Goal: Information Seeking & Learning: Learn about a topic

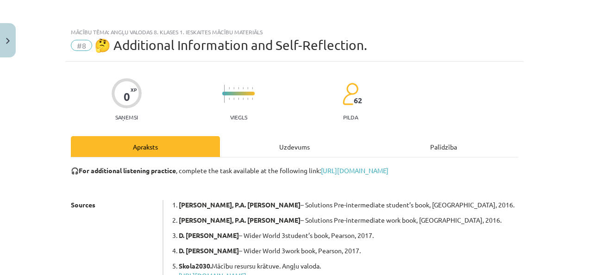
scroll to position [116, 0]
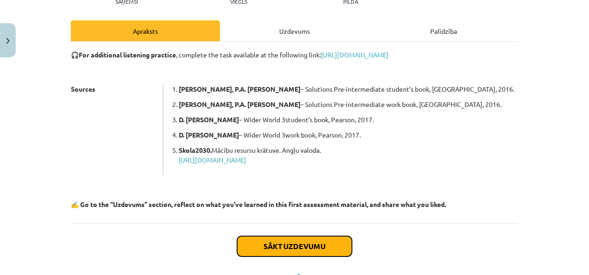
click at [261, 250] on button "Sākt uzdevumu" at bounding box center [294, 246] width 115 height 20
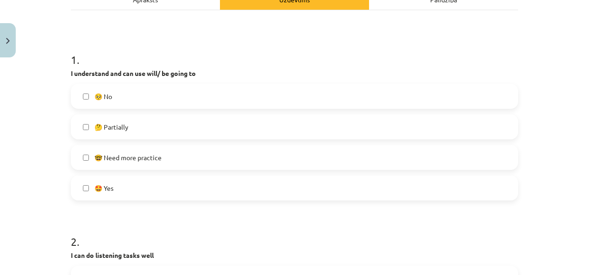
scroll to position [162, 0]
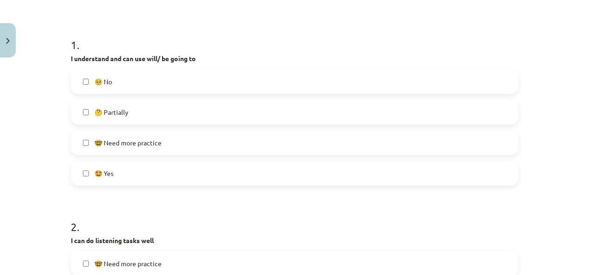
click at [168, 174] on label "🤩 Yes" at bounding box center [294, 173] width 445 height 23
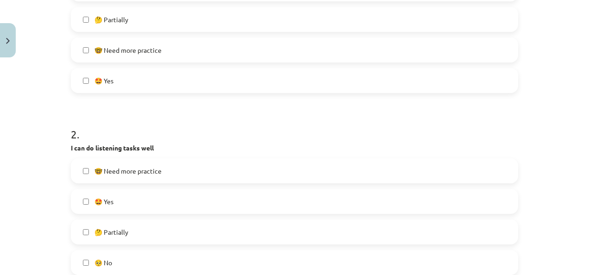
scroll to position [347, 0]
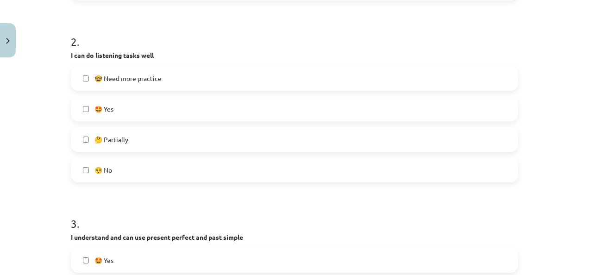
click at [178, 100] on label "🤩 Yes" at bounding box center [294, 108] width 445 height 23
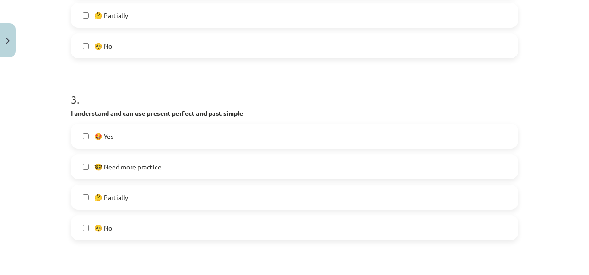
scroll to position [486, 0]
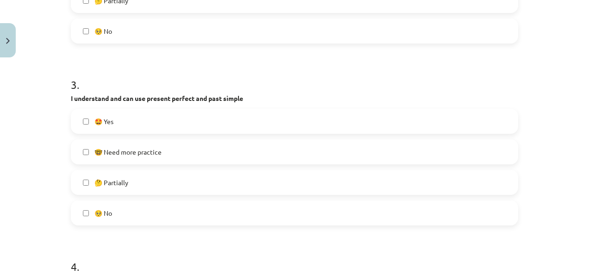
click at [210, 112] on label "🤩 Yes" at bounding box center [294, 121] width 445 height 23
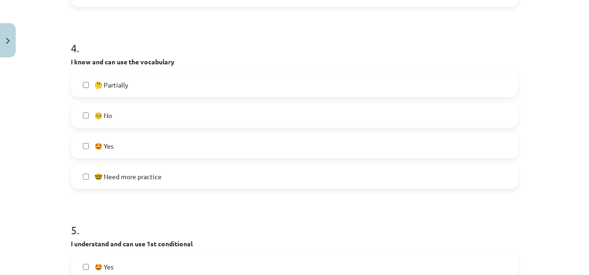
scroll to position [717, 0]
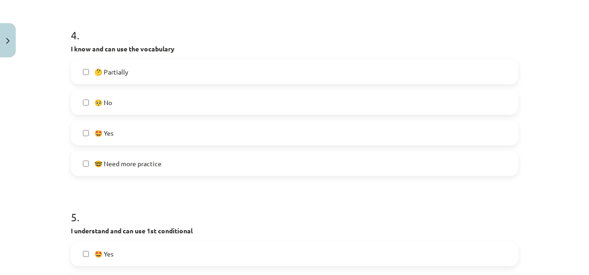
click at [197, 130] on label "🤩 Yes" at bounding box center [294, 132] width 445 height 23
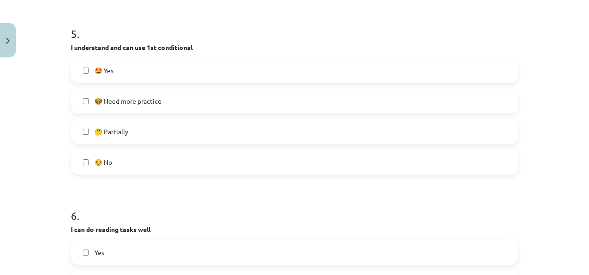
scroll to position [903, 0]
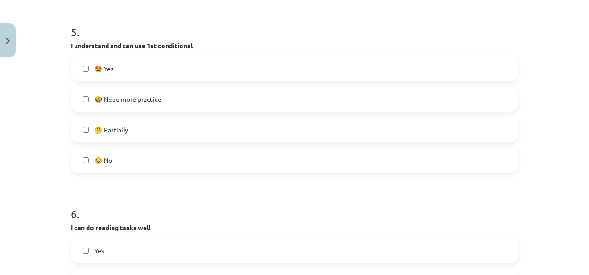
click at [154, 68] on label "🤩 Yes" at bounding box center [294, 68] width 445 height 23
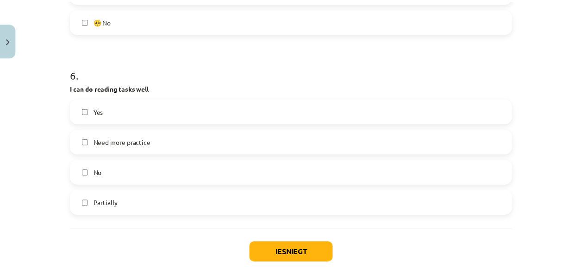
scroll to position [1088, 0]
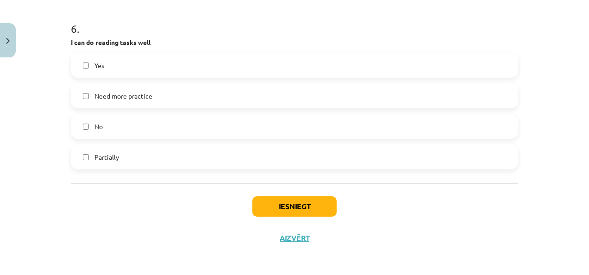
click at [166, 64] on label "Yes" at bounding box center [294, 65] width 445 height 23
click at [316, 201] on button "Iesniegt" at bounding box center [294, 206] width 84 height 20
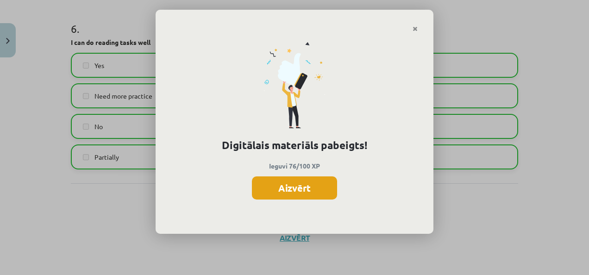
click at [305, 185] on button "Aizvērt" at bounding box center [294, 187] width 85 height 23
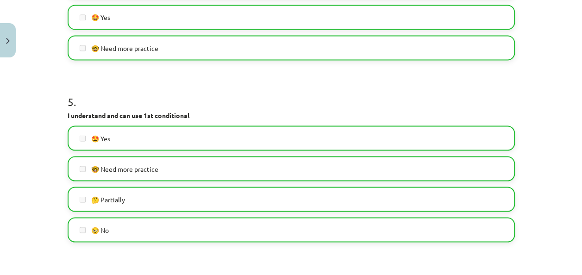
scroll to position [1089, 0]
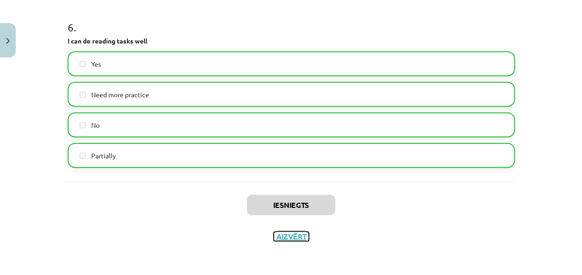
click at [293, 233] on button "Aizvērt" at bounding box center [291, 236] width 35 height 9
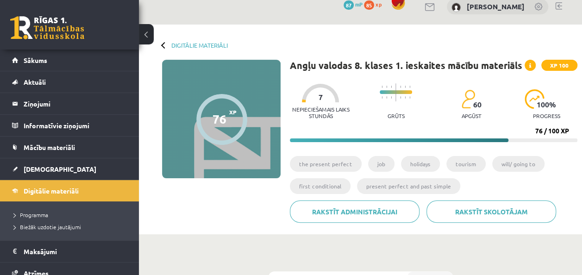
scroll to position [0, 0]
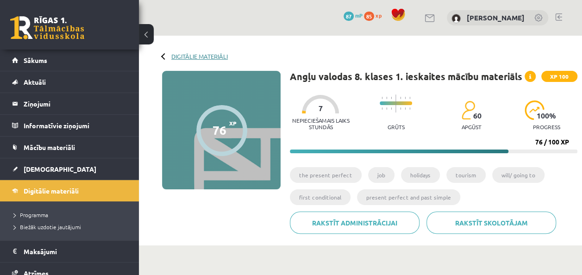
click at [187, 55] on link "Digitālie materiāli" at bounding box center [199, 56] width 56 height 7
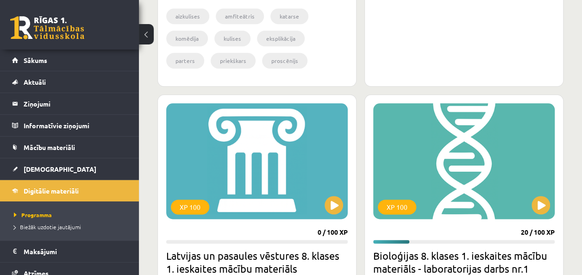
scroll to position [555, 0]
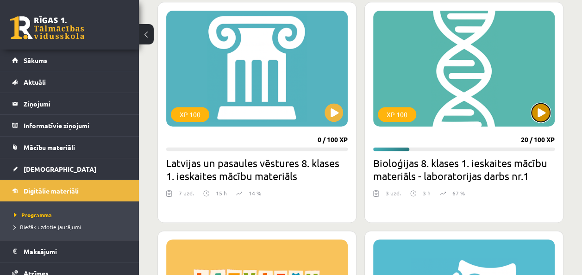
click at [537, 113] on button at bounding box center [540, 112] width 19 height 19
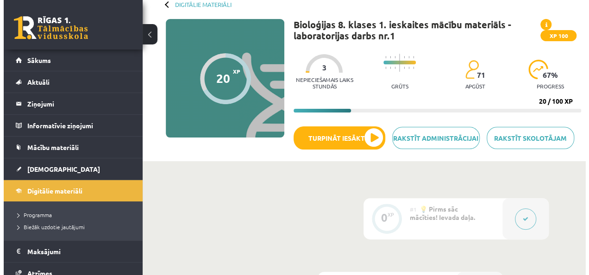
scroll to position [93, 0]
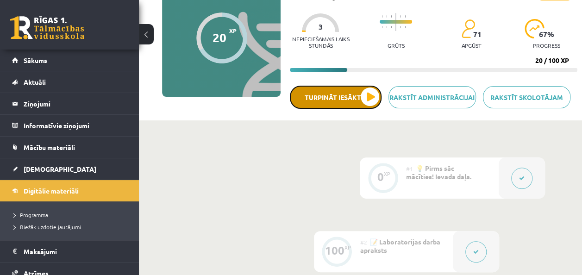
click at [367, 93] on button "Turpināt iesākto" at bounding box center [336, 97] width 92 height 23
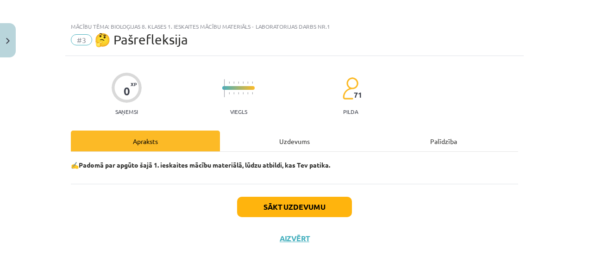
scroll to position [7, 0]
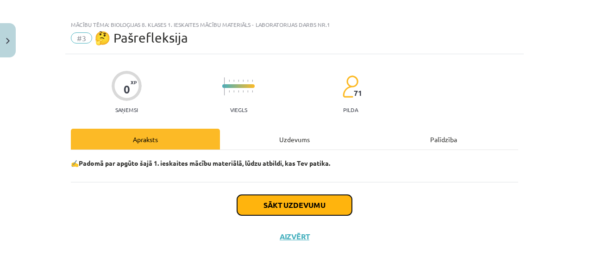
click at [324, 200] on button "Sākt uzdevumu" at bounding box center [294, 205] width 115 height 20
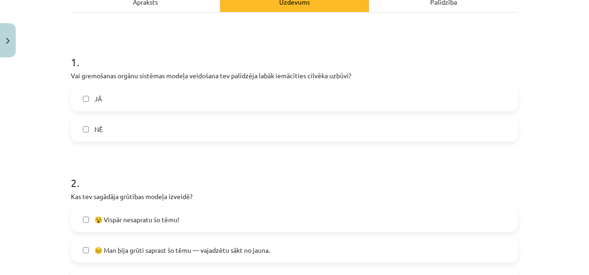
scroll to position [146, 0]
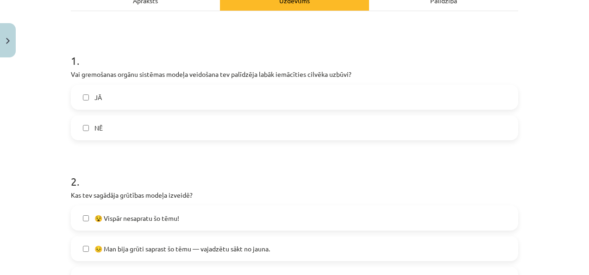
click at [239, 99] on label "JĀ" at bounding box center [294, 97] width 445 height 23
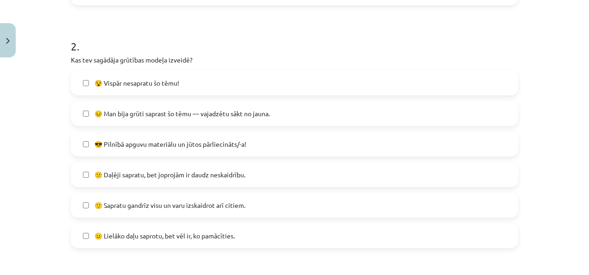
scroll to position [285, 0]
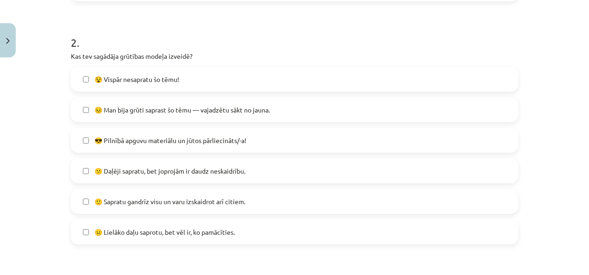
click at [262, 230] on label "😐 Lielāko daļu saprotu, bet vēl ir, ko pamācīties." at bounding box center [294, 231] width 445 height 23
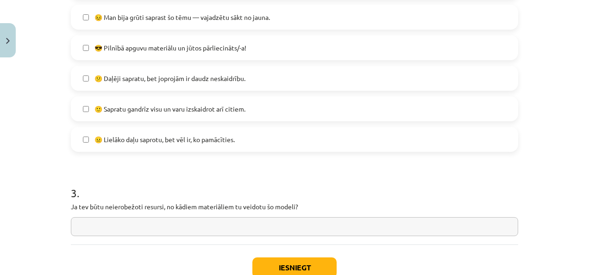
scroll to position [424, 0]
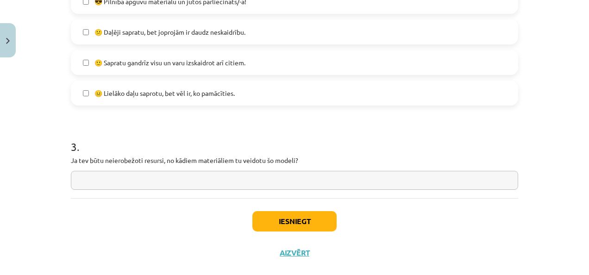
click at [275, 183] on input "text" at bounding box center [294, 180] width 447 height 19
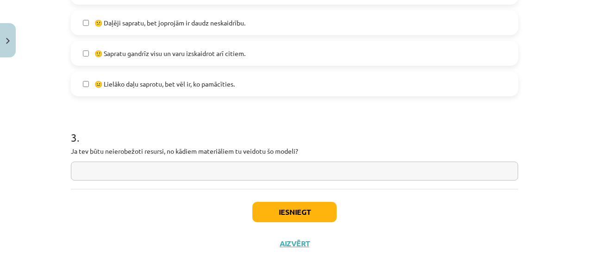
scroll to position [440, 0]
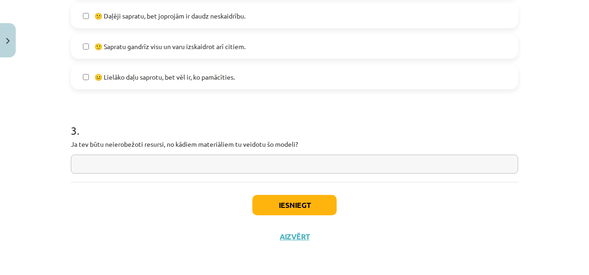
click at [353, 167] on input "text" at bounding box center [294, 164] width 447 height 19
drag, startPoint x: 90, startPoint y: 143, endPoint x: 162, endPoint y: 145, distance: 72.7
click at [162, 145] on p "Ja tev būtu neierobežoti resursi, no kādiem materiāliem tu veidotu šo modeli?" at bounding box center [294, 144] width 447 height 10
copy p "ūtu neierobežoti resursi,"
click at [149, 167] on input "********" at bounding box center [294, 164] width 447 height 19
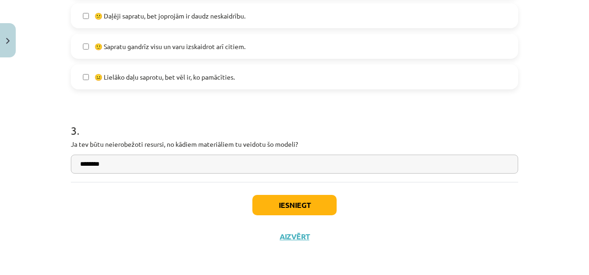
paste input "**********"
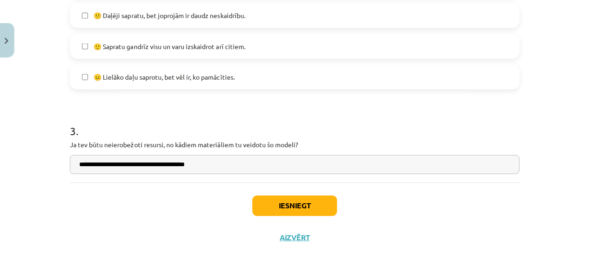
scroll to position [93, 0]
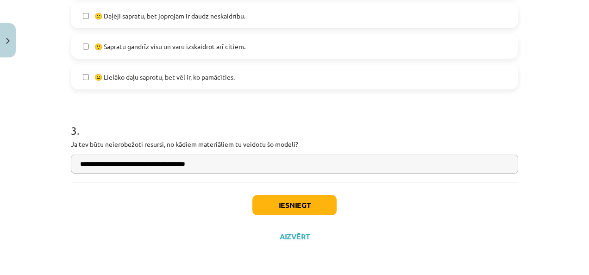
click at [221, 161] on input "**********" at bounding box center [294, 164] width 447 height 19
paste input "**"
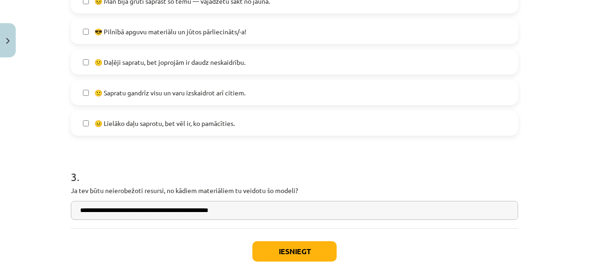
scroll to position [440, 0]
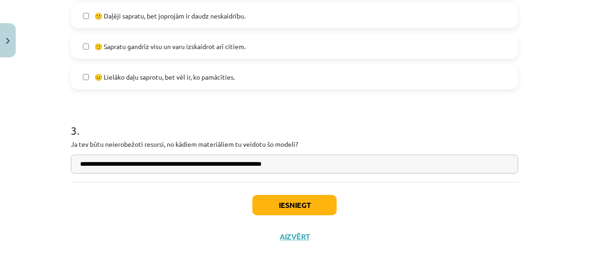
type input "**********"
click at [296, 200] on button "Iesniegt" at bounding box center [294, 205] width 84 height 20
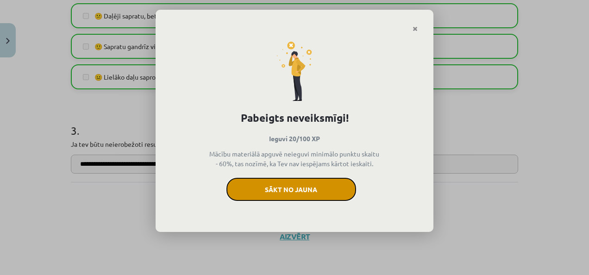
click at [303, 187] on button "Sākt no jauna" at bounding box center [291, 189] width 130 height 23
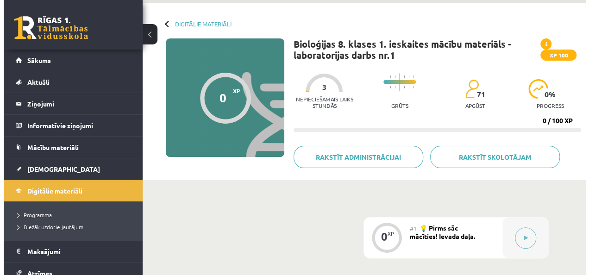
scroll to position [46, 0]
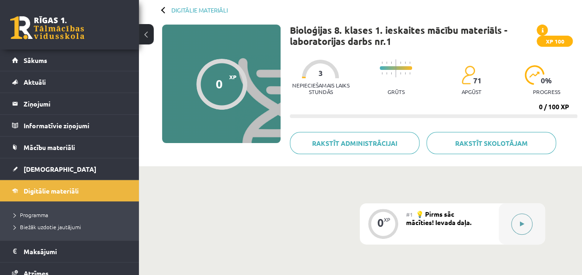
click at [520, 221] on icon at bounding box center [522, 224] width 4 height 6
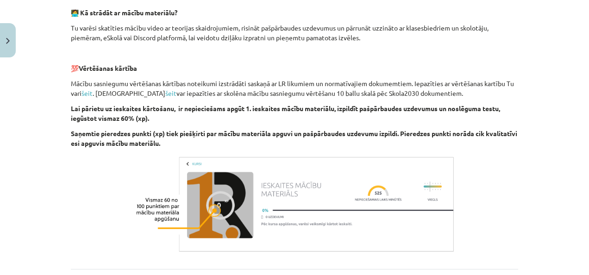
scroll to position [365, 0]
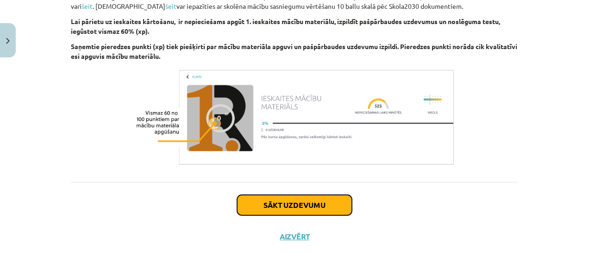
click at [252, 199] on button "Sākt uzdevumu" at bounding box center [294, 205] width 115 height 20
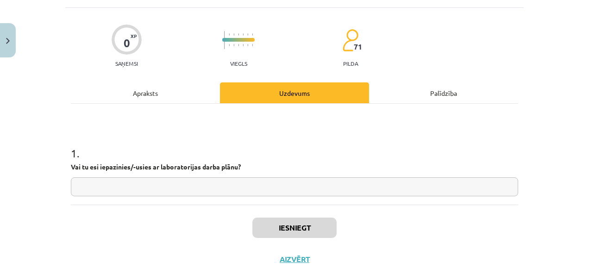
scroll to position [23, 0]
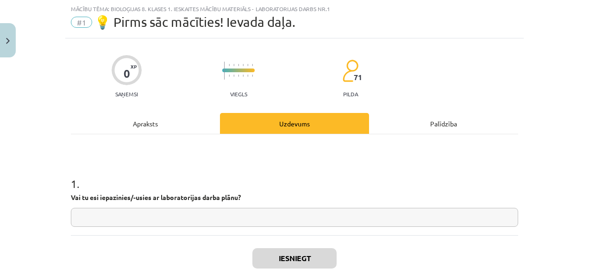
click at [244, 218] on input "text" at bounding box center [294, 217] width 447 height 19
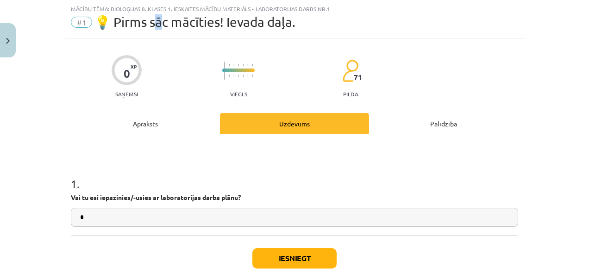
drag, startPoint x: 160, startPoint y: 23, endPoint x: 155, endPoint y: 21, distance: 5.7
click at [155, 21] on span "💡 Pirms sāc mācīties! Ievada daļa." at bounding box center [194, 21] width 201 height 15
copy span "c"
click at [189, 221] on input "*" at bounding box center [294, 217] width 447 height 19
paste input "*"
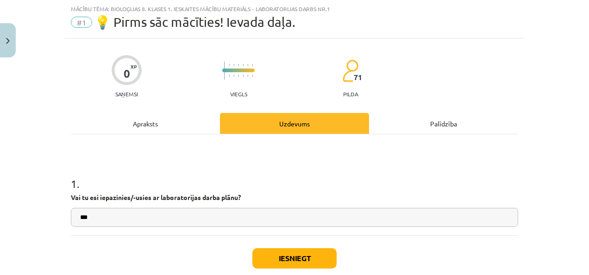
type input "***"
click at [279, 255] on button "Iesniegt" at bounding box center [294, 258] width 84 height 20
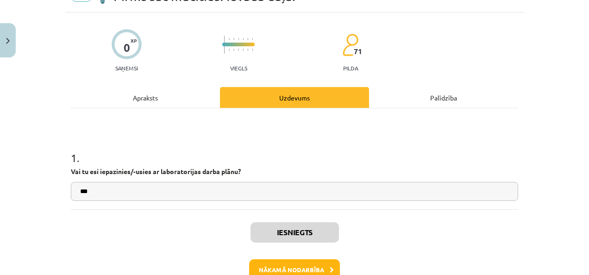
scroll to position [69, 0]
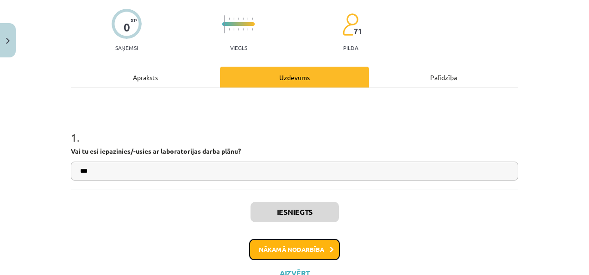
click at [313, 249] on button "Nākamā nodarbība" at bounding box center [294, 249] width 91 height 21
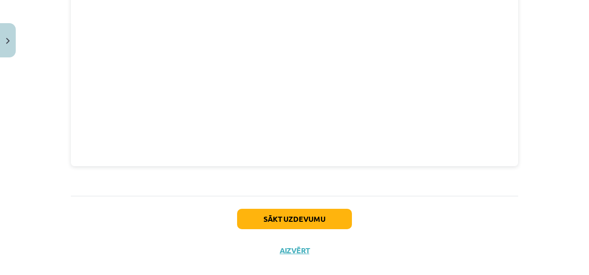
scroll to position [545, 0]
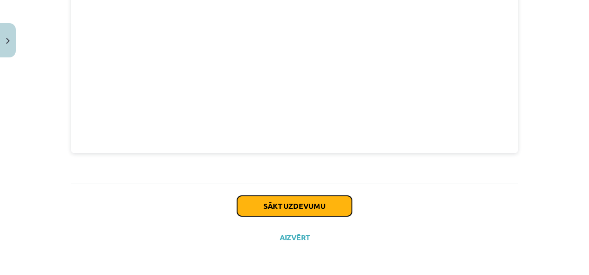
click at [273, 203] on button "Sākt uzdevumu" at bounding box center [294, 206] width 115 height 20
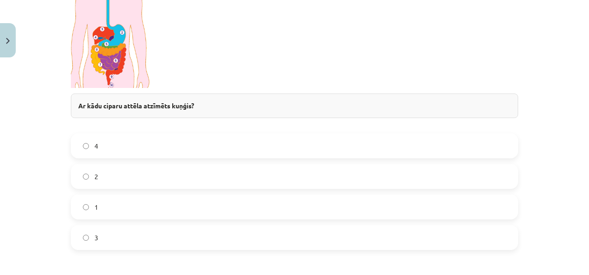
scroll to position [301, 0]
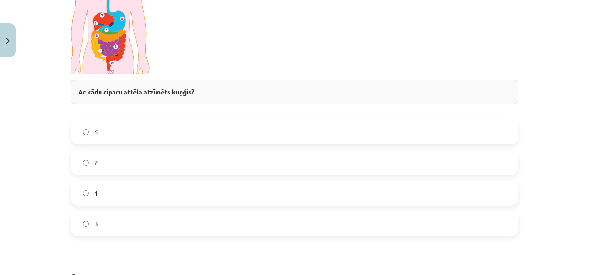
click at [216, 168] on label "2" at bounding box center [294, 162] width 445 height 23
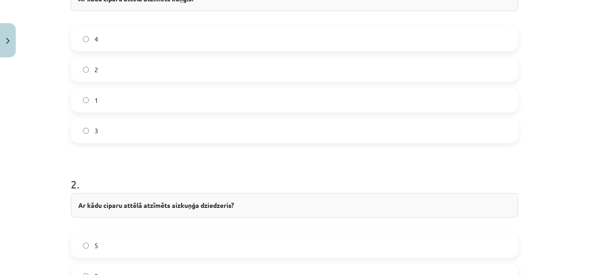
scroll to position [440, 0]
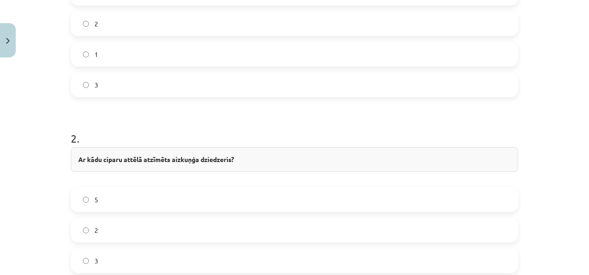
click at [168, 159] on strong "Ar kādu ciparu attēlā atzīmēts aizkuņģa dziedzeris?" at bounding box center [156, 159] width 156 height 8
drag, startPoint x: 168, startPoint y: 159, endPoint x: 230, endPoint y: 156, distance: 61.6
click at [230, 156] on strong "Ar kādu ciparu attēlā atzīmēts aizkuņģa dziedzeris?" at bounding box center [156, 159] width 156 height 8
copy strong "aizkuņģa dziedzeris"
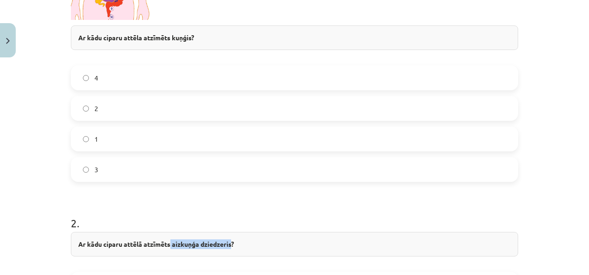
scroll to position [347, 0]
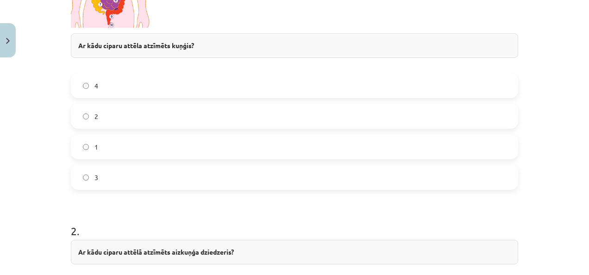
click at [167, 222] on h1 "2 ." at bounding box center [294, 222] width 447 height 29
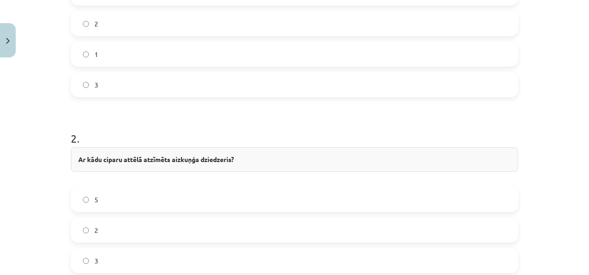
scroll to position [486, 0]
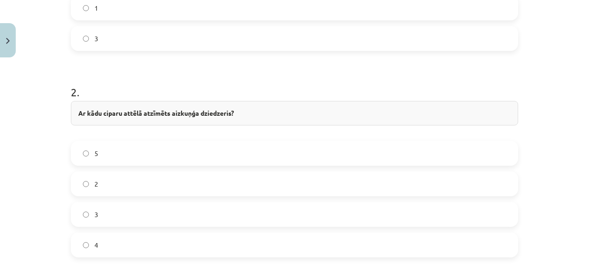
click at [154, 210] on label "3" at bounding box center [294, 214] width 445 height 23
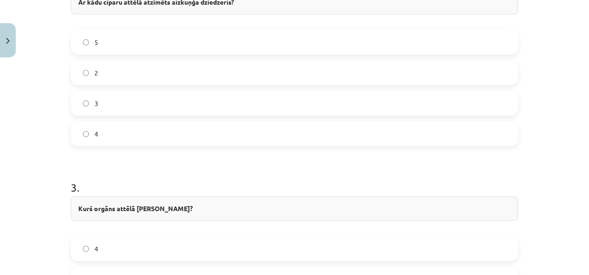
scroll to position [625, 0]
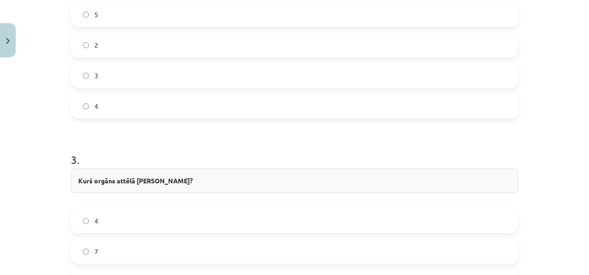
click at [72, 178] on div "Kurš orgāns attēlā ražo žulti?" at bounding box center [294, 180] width 447 height 25
drag, startPoint x: 72, startPoint y: 177, endPoint x: 167, endPoint y: 177, distance: 94.9
click at [167, 177] on div "Kurš orgāns attēlā ražo žulti?" at bounding box center [294, 180] width 447 height 25
copy strong "Kurš orgāns attēlā ražo žulti?"
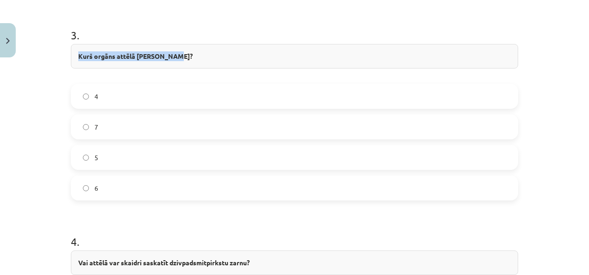
scroll to position [764, 0]
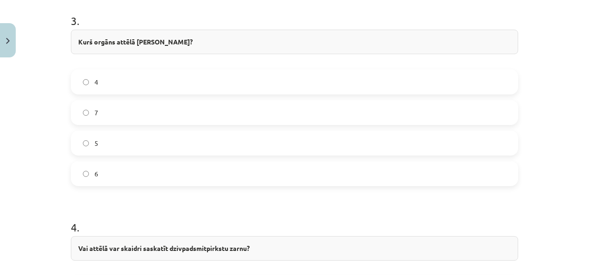
click at [193, 86] on label "4" at bounding box center [294, 81] width 445 height 23
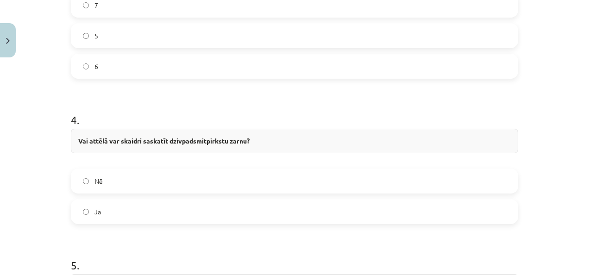
scroll to position [903, 0]
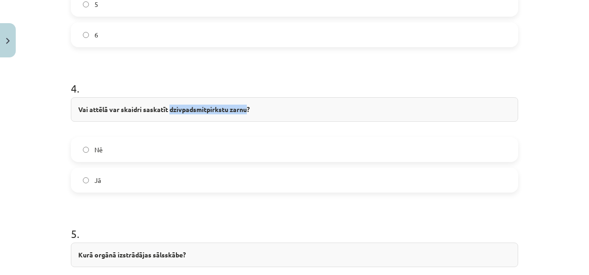
drag, startPoint x: 166, startPoint y: 107, endPoint x: 243, endPoint y: 116, distance: 77.8
click at [243, 116] on div "Vai attēlā var skaidri saskatīt dzivpadsmitpirkstu zarnu?" at bounding box center [294, 109] width 447 height 25
copy strong "dzivpadsmitpirkstu zarnu"
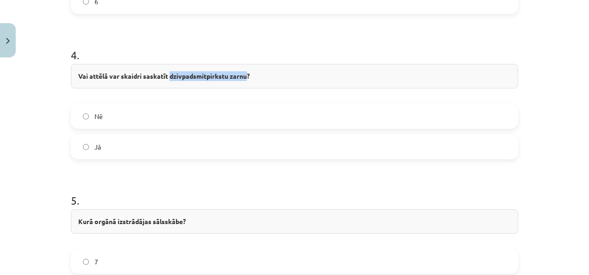
scroll to position [949, 0]
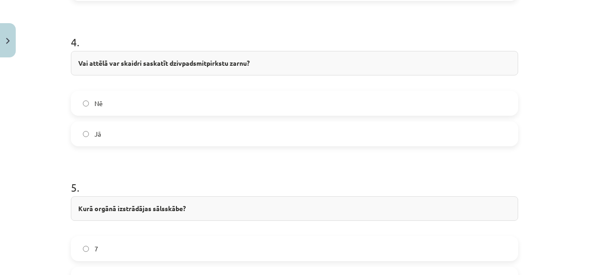
click at [148, 111] on label "Nē" at bounding box center [294, 103] width 445 height 23
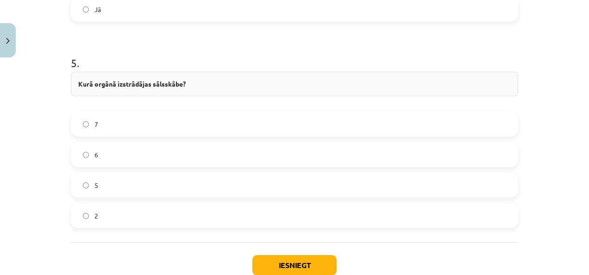
scroll to position [1088, 0]
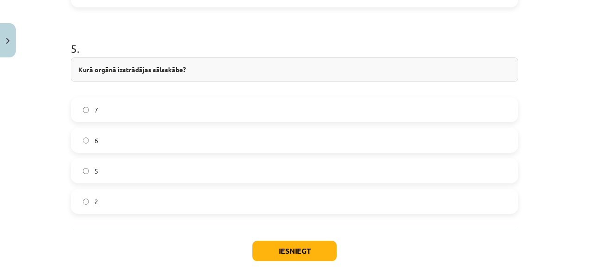
click at [74, 66] on div "Kurā orgānā izstrādājas sālsskābe?" at bounding box center [294, 69] width 447 height 25
drag, startPoint x: 74, startPoint y: 66, endPoint x: 185, endPoint y: 71, distance: 111.2
click at [185, 71] on div "Kurā orgānā izstrādājas sālsskābe?" at bounding box center [294, 69] width 447 height 25
copy div "Kurā orgānā izstrādājas sālsskābe?"
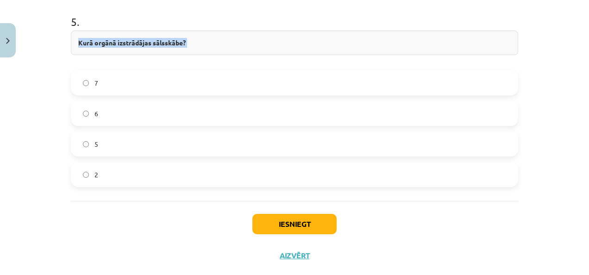
scroll to position [1132, 0]
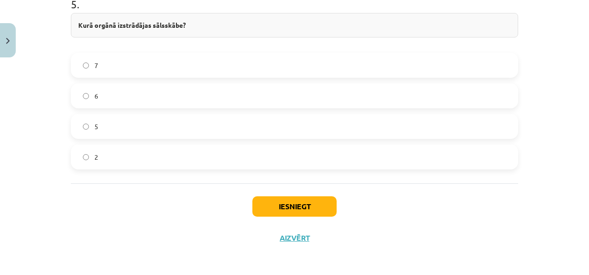
click at [189, 150] on label "2" at bounding box center [294, 156] width 445 height 23
click at [325, 199] on button "Iesniegt" at bounding box center [294, 206] width 84 height 20
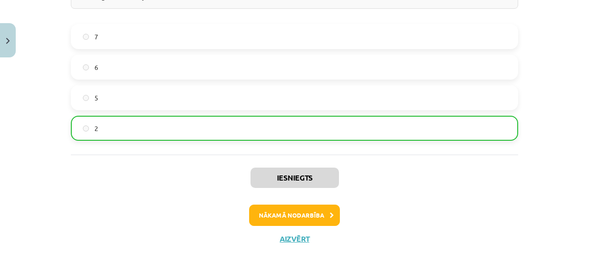
scroll to position [1161, 0]
click at [330, 213] on icon at bounding box center [332, 215] width 4 height 6
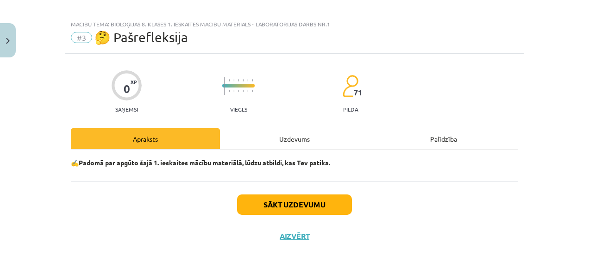
scroll to position [7, 0]
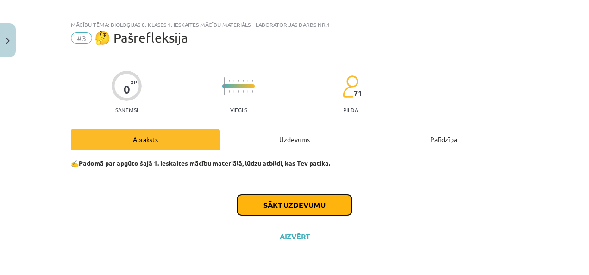
click at [324, 202] on button "Sākt uzdevumu" at bounding box center [294, 205] width 115 height 20
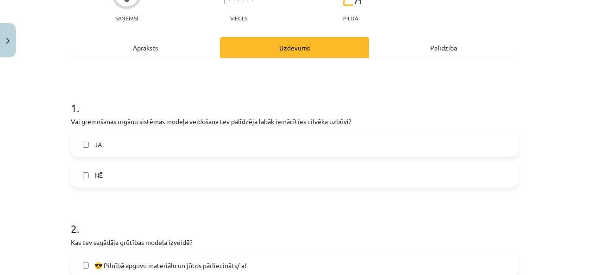
scroll to position [100, 0]
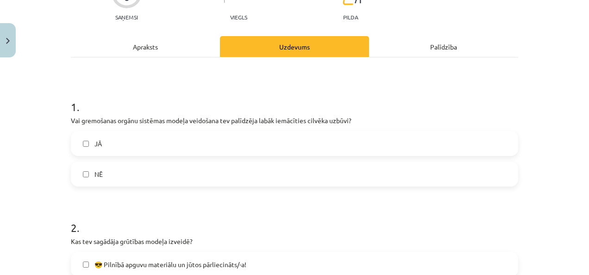
click at [134, 144] on label "JĀ" at bounding box center [294, 143] width 445 height 23
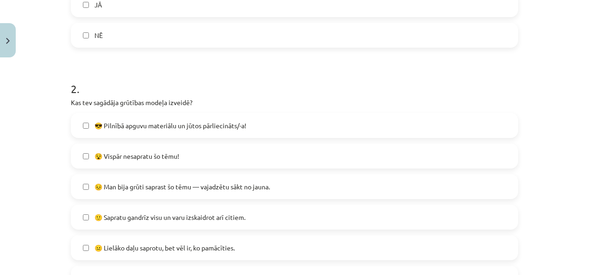
scroll to position [285, 0]
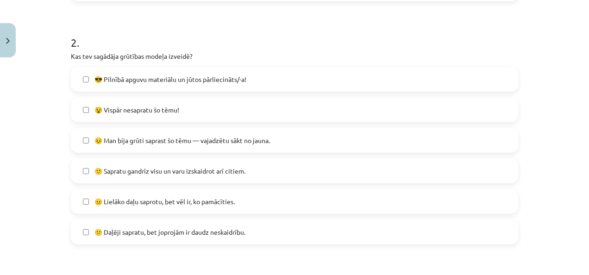
click at [219, 225] on label "😕 Daļēji sapratu, bet joprojām ir daudz neskaidrību." at bounding box center [294, 231] width 445 height 23
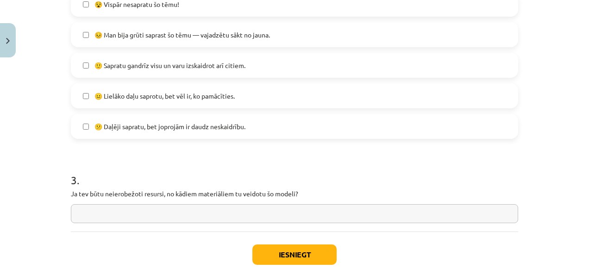
scroll to position [378, 0]
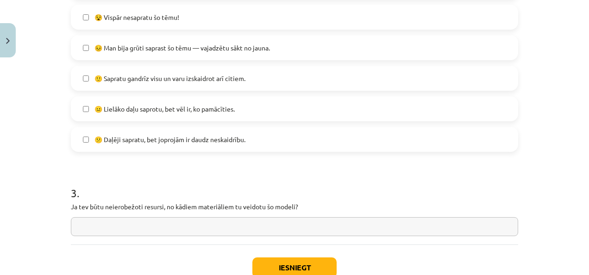
click at [86, 106] on label "😐 Lielāko daļu saprotu, bet vēl ir, ko pamācīties." at bounding box center [294, 108] width 445 height 23
click at [95, 141] on span "😕 Daļēji sapratu, bet joprojām ir daudz neskaidrību." at bounding box center [169, 140] width 151 height 10
click at [131, 222] on input "text" at bounding box center [294, 226] width 447 height 19
drag, startPoint x: 68, startPoint y: 205, endPoint x: 162, endPoint y: 207, distance: 94.0
click at [162, 207] on p "Ja tev būtu neierobežoti resursi, no kādiem materiāliem tu veidotu šo modeli?" at bounding box center [294, 207] width 447 height 10
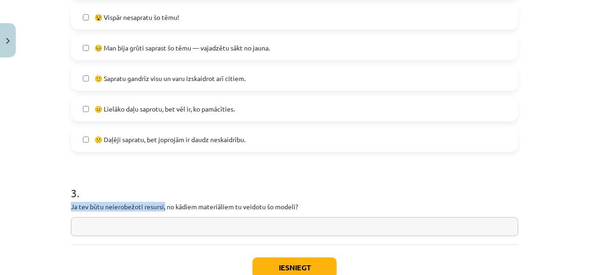
copy p "Ja tev būtu neierobežoti resursi,"
click at [108, 229] on input "text" at bounding box center [294, 226] width 447 height 19
paste input "**********"
click at [93, 227] on input "**********" at bounding box center [294, 226] width 447 height 19
click at [250, 224] on input "**********" at bounding box center [294, 226] width 447 height 19
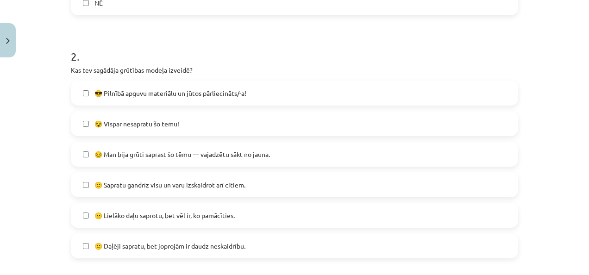
scroll to position [278, 0]
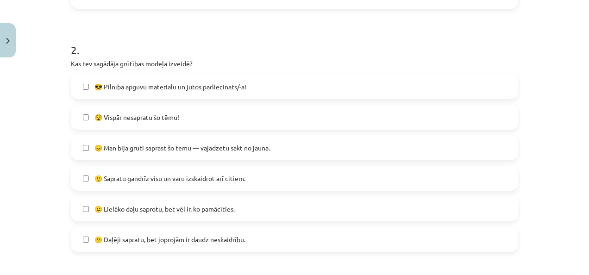
click at [269, 87] on label "😎 Pilnībā apguvu materiālu un jūtos pārliecināts/-a!" at bounding box center [294, 86] width 445 height 23
click at [239, 203] on label "😐 Lielāko daļu saprotu, bet vēl ir, ko pamācīties." at bounding box center [294, 208] width 445 height 23
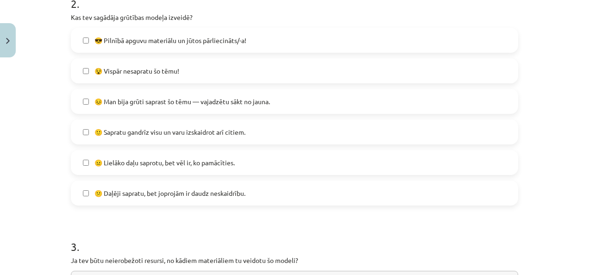
scroll to position [417, 0]
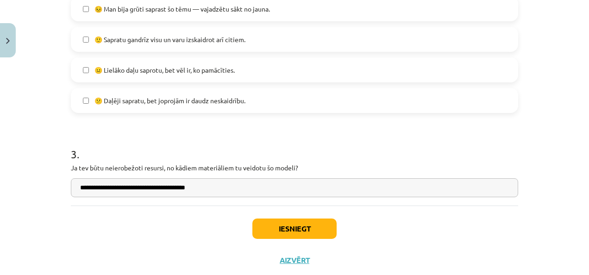
click at [238, 191] on input "**********" at bounding box center [294, 187] width 447 height 19
paste input "*******"
type input "**********"
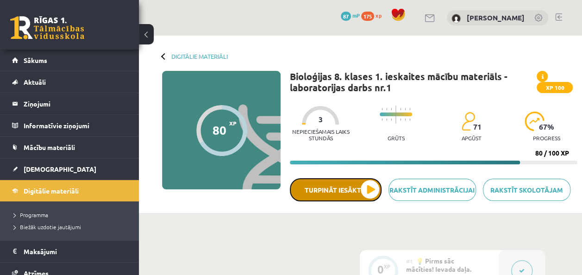
click at [370, 185] on button "Turpināt iesākto" at bounding box center [336, 189] width 92 height 23
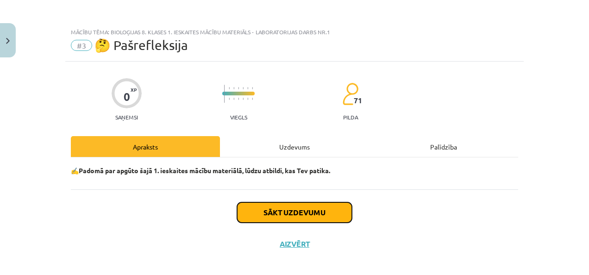
click at [323, 213] on button "Sākt uzdevumu" at bounding box center [294, 212] width 115 height 20
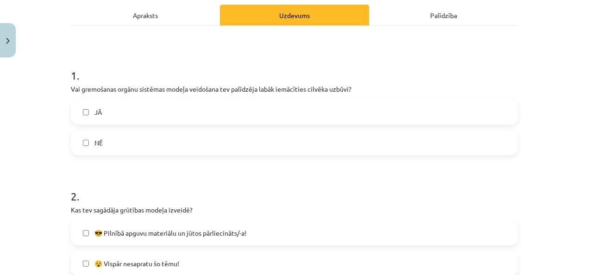
scroll to position [146, 0]
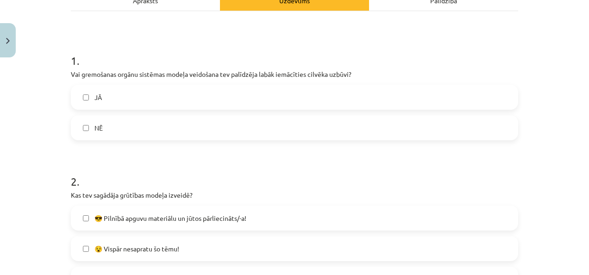
click at [242, 101] on label "JĀ" at bounding box center [294, 97] width 445 height 23
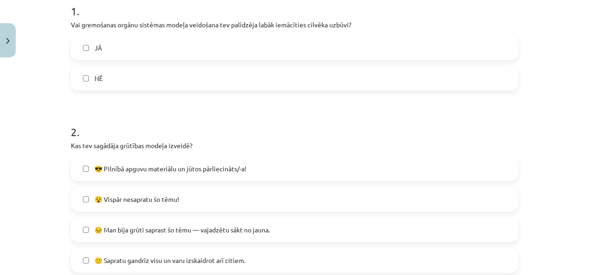
scroll to position [239, 0]
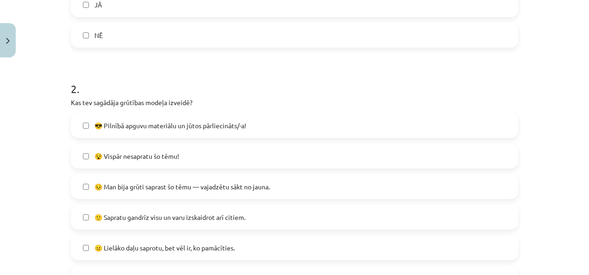
click at [247, 126] on label "😎 Pilnībā apguvu materiālu un jūtos pārliecināts/-a!" at bounding box center [294, 125] width 445 height 23
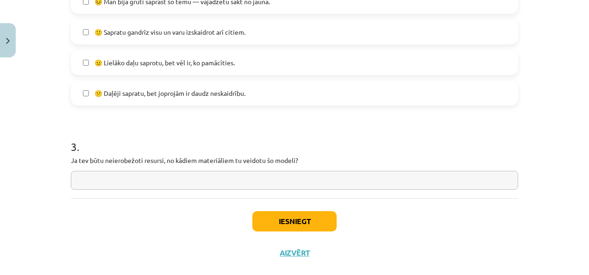
scroll to position [440, 0]
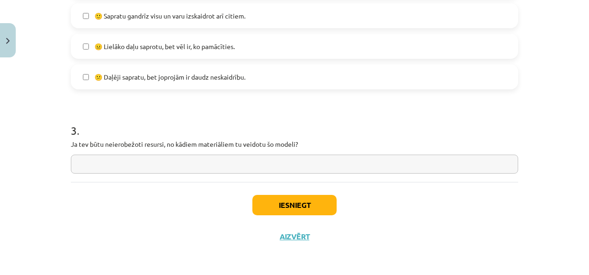
click at [254, 158] on input "text" at bounding box center [294, 164] width 447 height 19
drag, startPoint x: 68, startPoint y: 143, endPoint x: 162, endPoint y: 145, distance: 94.0
click at [162, 145] on p "Ja tev būtu neierobežoti resursi, no kādiem materiāliem tu veidotu šo modeli?" at bounding box center [294, 144] width 447 height 10
copy p "Ja tev būtu neierobežoti resursi,"
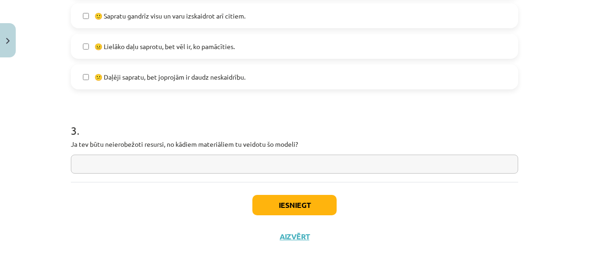
click at [206, 163] on input "text" at bounding box center [294, 164] width 447 height 19
paste input "**********"
click at [93, 162] on input "**********" at bounding box center [294, 164] width 447 height 19
click at [194, 162] on input "**********" at bounding box center [294, 164] width 447 height 19
paste input "*******"
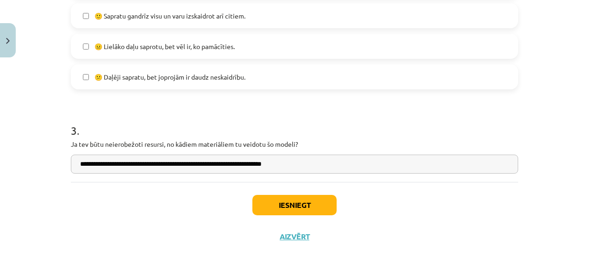
type input "**********"
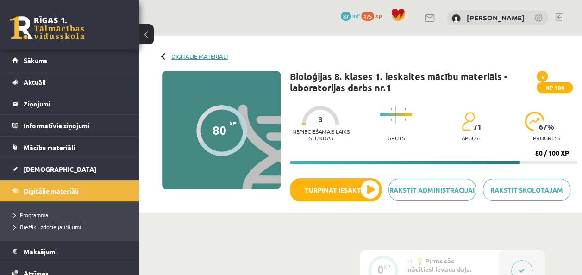
click at [186, 56] on link "Digitālie materiāli" at bounding box center [199, 56] width 56 height 7
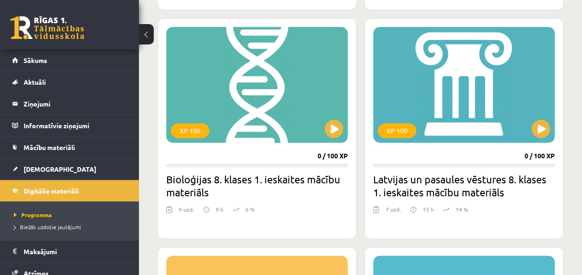
scroll to position [509, 0]
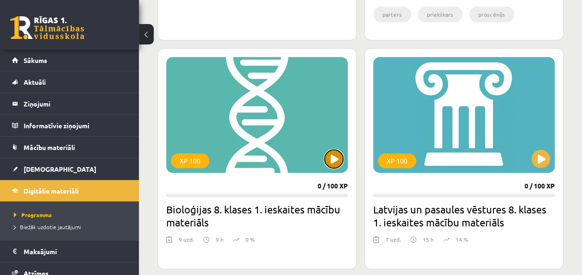
click at [333, 157] on button at bounding box center [333, 158] width 19 height 19
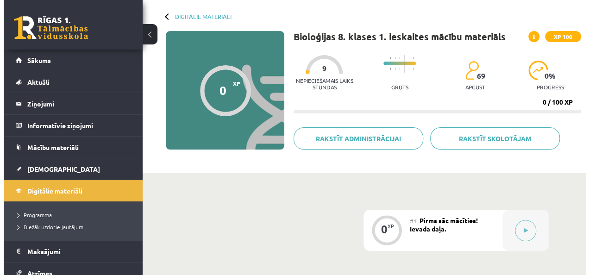
scroll to position [93, 0]
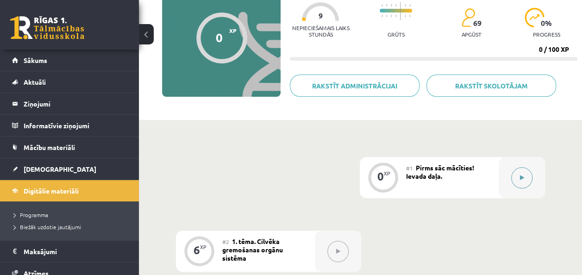
click at [523, 178] on icon at bounding box center [522, 178] width 4 height 6
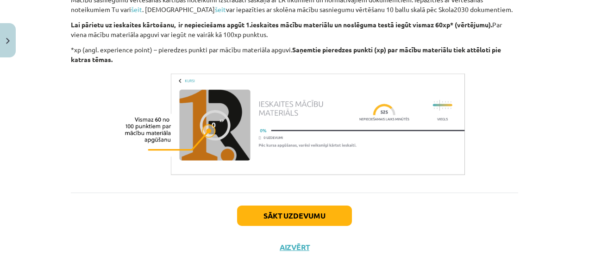
scroll to position [744, 0]
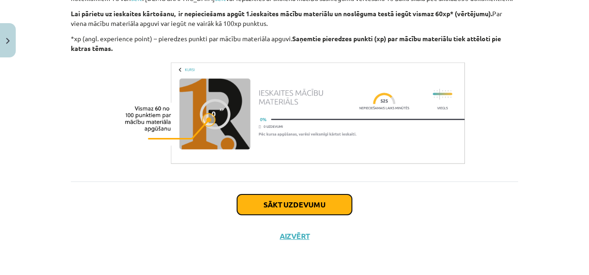
click at [300, 198] on button "Sākt uzdevumu" at bounding box center [294, 204] width 115 height 20
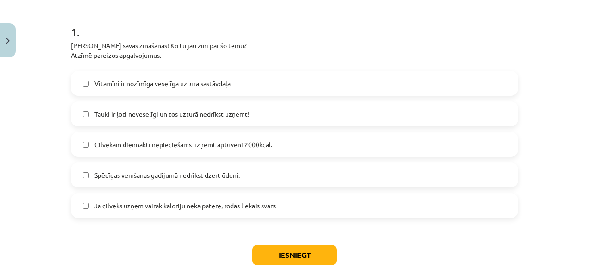
scroll to position [162, 0]
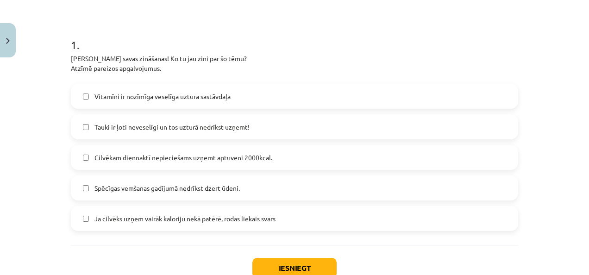
drag, startPoint x: 284, startPoint y: 181, endPoint x: 296, endPoint y: 218, distance: 38.1
click at [296, 218] on label "Ja cilvēks uzņem vairāk kaloriju nekā patērē, rodas liekais svars" at bounding box center [294, 218] width 445 height 23
click at [295, 218] on label "Ja cilvēks uzņem vairāk kaloriju nekā patērē, rodas liekais svars" at bounding box center [294, 218] width 445 height 23
click at [296, 94] on label "Vitamīni ir nozīmīga veselīga uztura sastāvdaļa" at bounding box center [294, 96] width 445 height 23
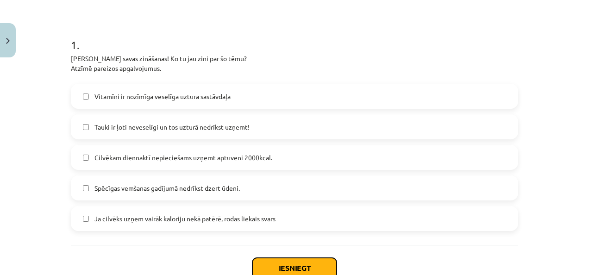
click at [308, 264] on button "Iesniegt" at bounding box center [294, 268] width 84 height 20
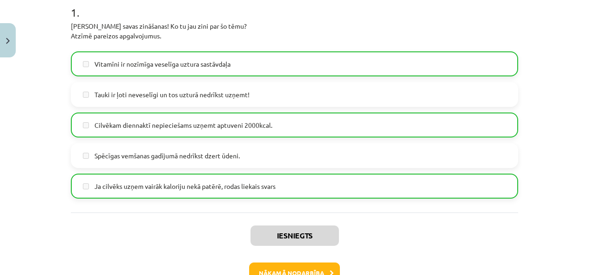
scroll to position [208, 0]
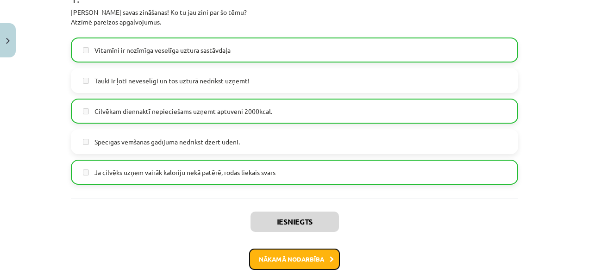
click at [322, 257] on button "Nākamā nodarbība" at bounding box center [294, 259] width 91 height 21
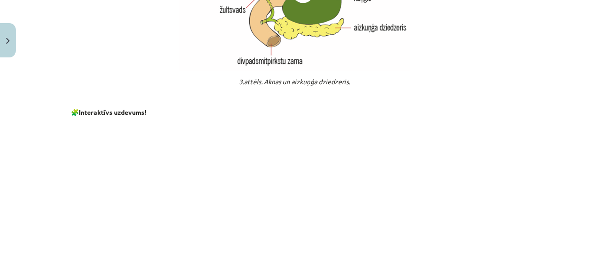
scroll to position [1365, 0]
